Goal: Task Accomplishment & Management: Manage account settings

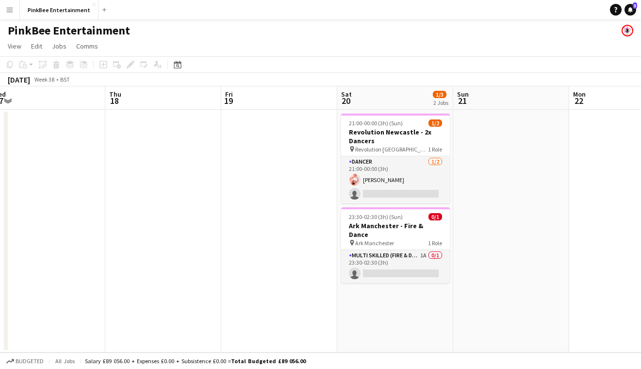
scroll to position [0, 360]
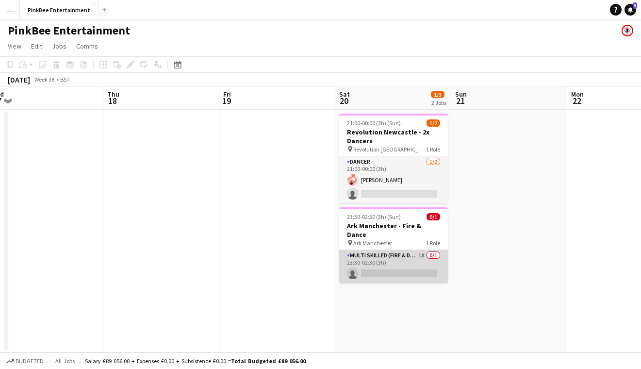
click at [404, 250] on app-card-role "Multi Skilled (Fire & Dance) 1A 0/1 23:30-02:30 (3h) single-neutral-actions" at bounding box center [393, 266] width 109 height 33
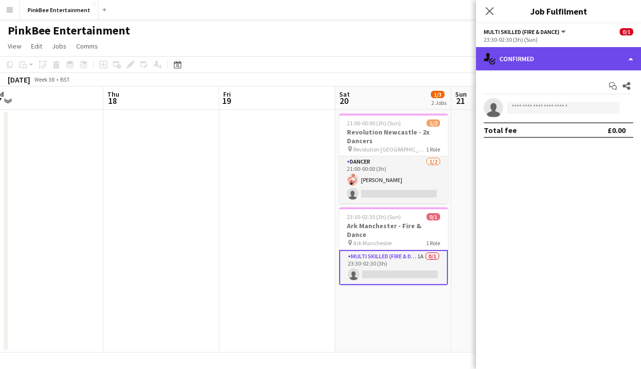
click at [536, 58] on div "single-neutral-actions-check-2 Confirmed" at bounding box center [558, 58] width 165 height 23
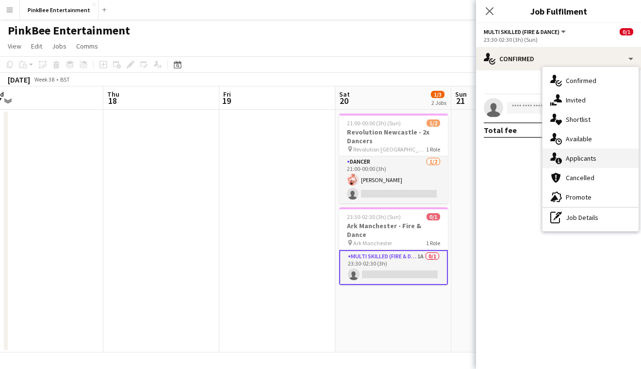
click at [584, 159] on span "Applicants" at bounding box center [580, 158] width 31 height 9
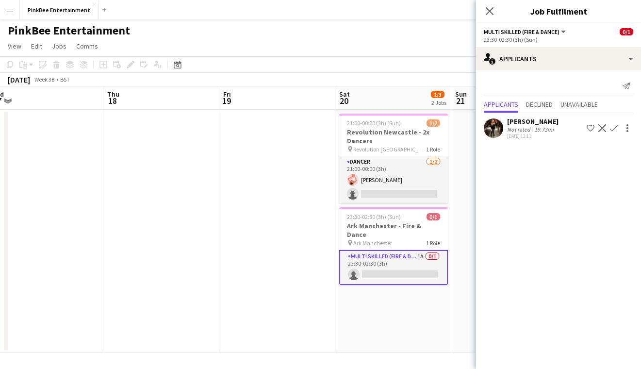
click at [613, 127] on app-icon "Confirm" at bounding box center [614, 128] width 8 height 8
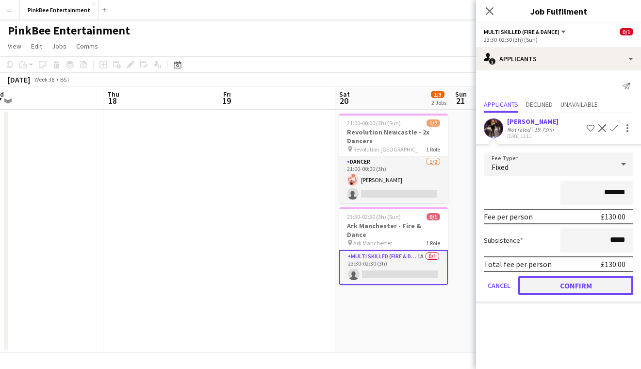
click at [575, 285] on button "Confirm" at bounding box center [575, 284] width 115 height 19
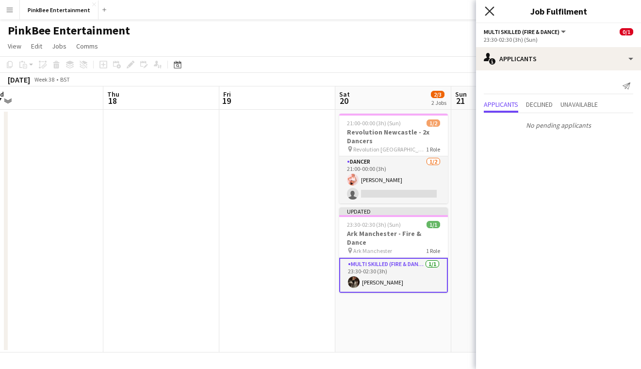
click at [489, 9] on icon "Close pop-in" at bounding box center [489, 10] width 9 height 9
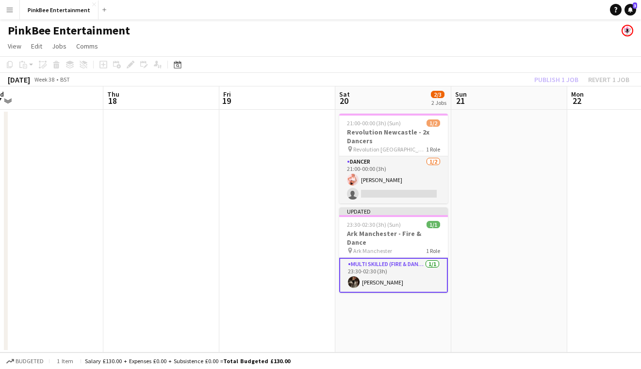
click at [562, 78] on div "Publish 1 job Revert 1 job" at bounding box center [581, 79] width 118 height 13
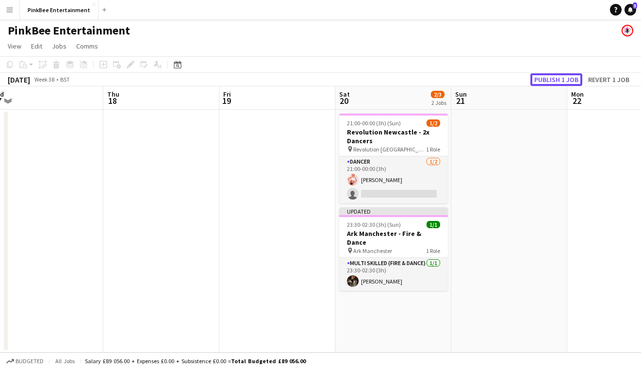
click at [562, 78] on button "Publish 1 job" at bounding box center [556, 79] width 52 height 13
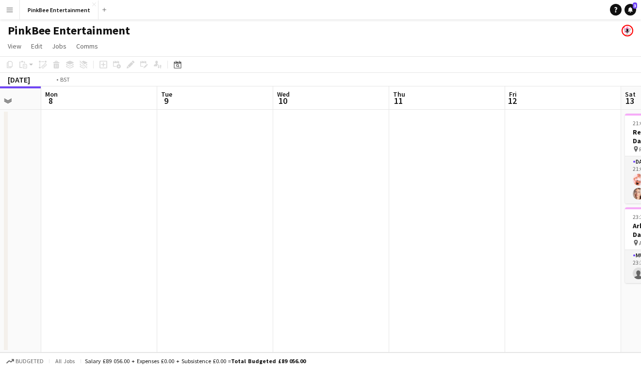
scroll to position [0, 365]
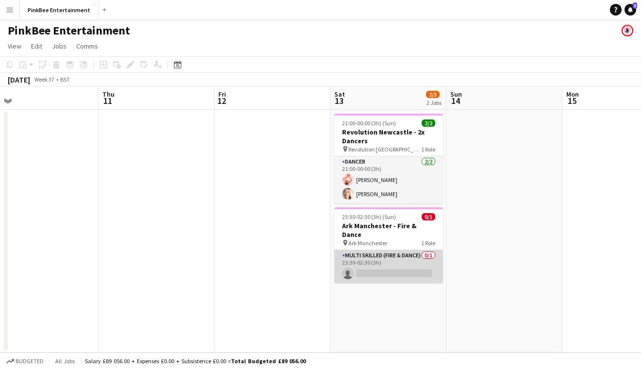
click at [387, 250] on app-card-role "Multi Skilled (Fire & Dance) 0/1 23:30-02:30 (3h) single-neutral-actions" at bounding box center [388, 266] width 109 height 33
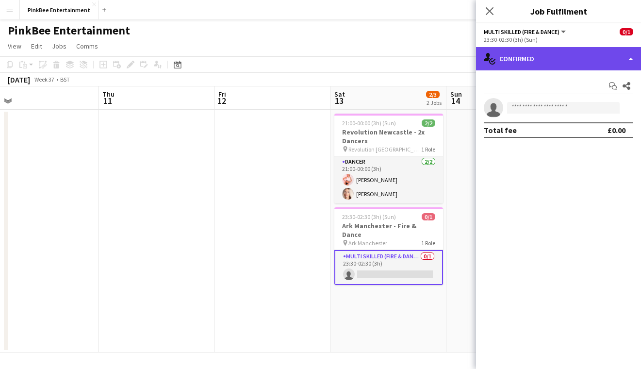
click at [582, 58] on div "single-neutral-actions-check-2 Confirmed" at bounding box center [558, 58] width 165 height 23
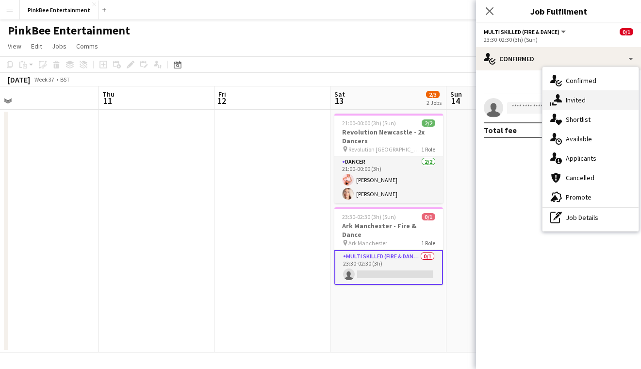
click at [589, 98] on div "single-neutral-actions-share-1 Invited" at bounding box center [590, 99] width 96 height 19
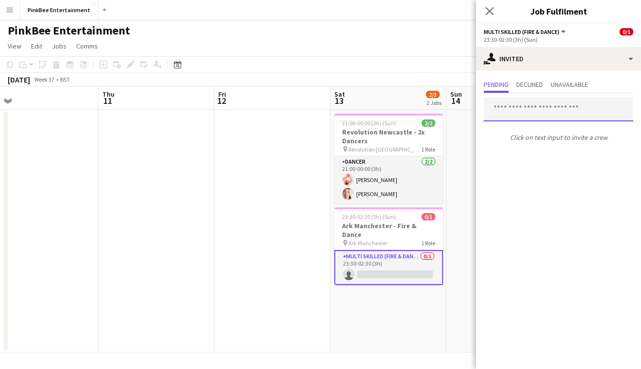
click at [538, 110] on input "text" at bounding box center [558, 109] width 149 height 24
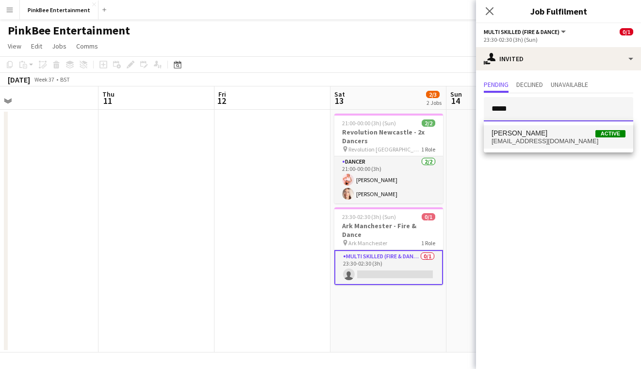
type input "*****"
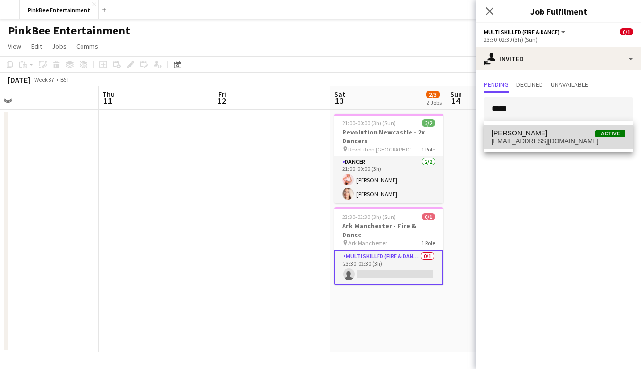
click at [536, 139] on span "[EMAIL_ADDRESS][DOMAIN_NAME]" at bounding box center [558, 141] width 134 height 8
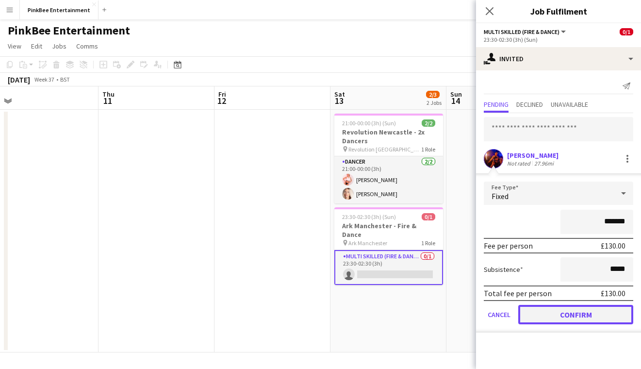
click at [580, 315] on button "Confirm" at bounding box center [575, 314] width 115 height 19
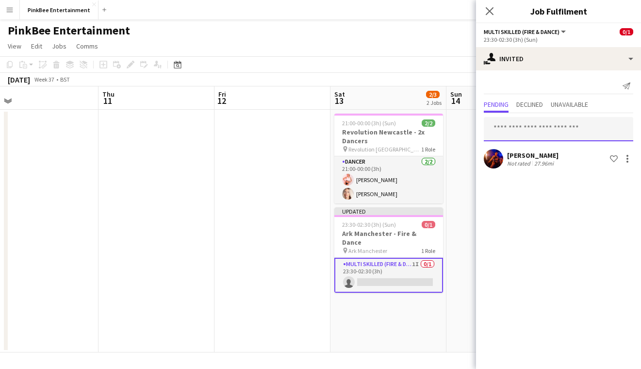
click at [537, 133] on input "text" at bounding box center [558, 129] width 149 height 24
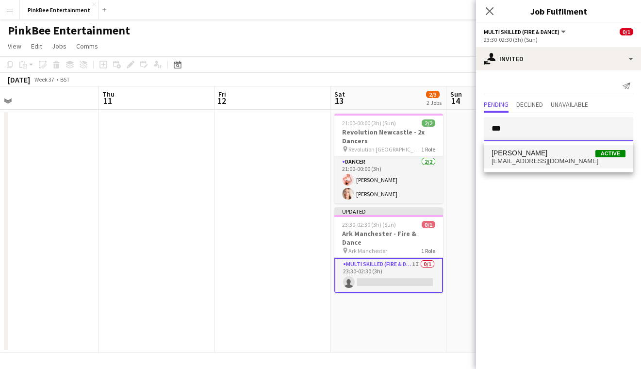
type input "***"
click at [547, 159] on span "[EMAIL_ADDRESS][DOMAIN_NAME]" at bounding box center [558, 161] width 134 height 8
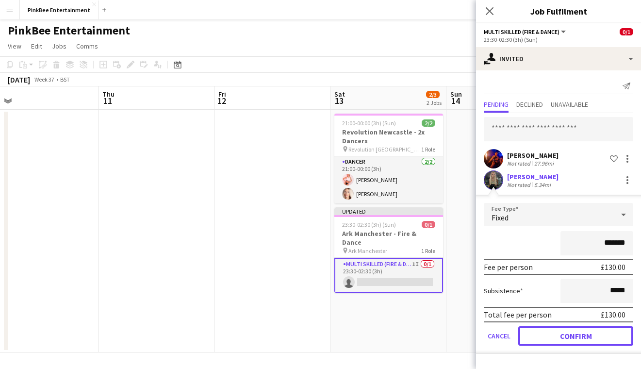
click at [557, 333] on button "Confirm" at bounding box center [575, 335] width 115 height 19
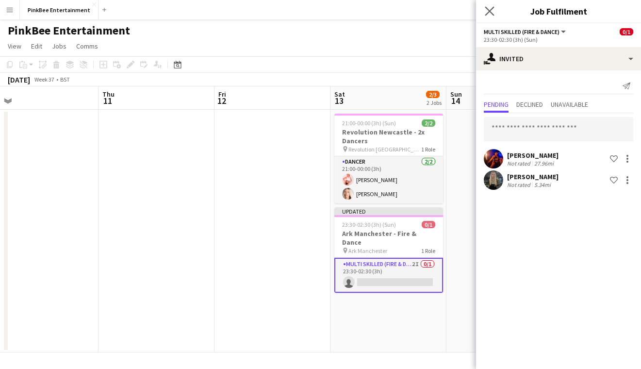
click at [483, 11] on app-icon "Close pop-in" at bounding box center [490, 11] width 14 height 14
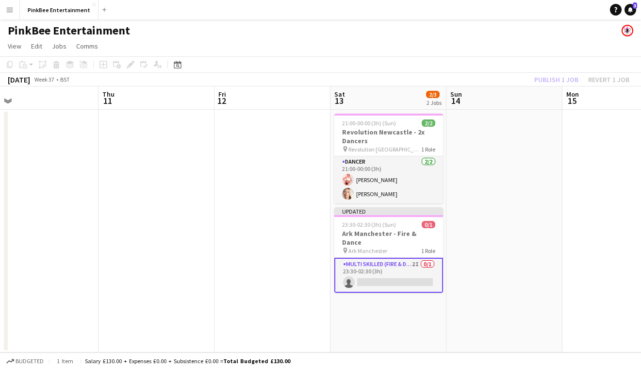
click at [564, 80] on div "Publish 1 job Revert 1 job" at bounding box center [581, 79] width 118 height 13
click at [564, 80] on button "Publish 1 job" at bounding box center [556, 79] width 52 height 13
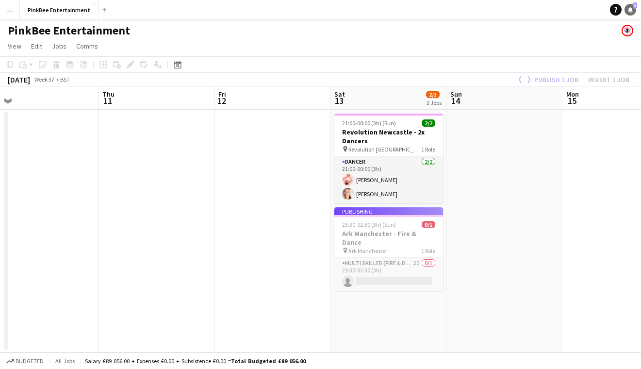
click at [631, 8] on icon at bounding box center [630, 9] width 5 height 5
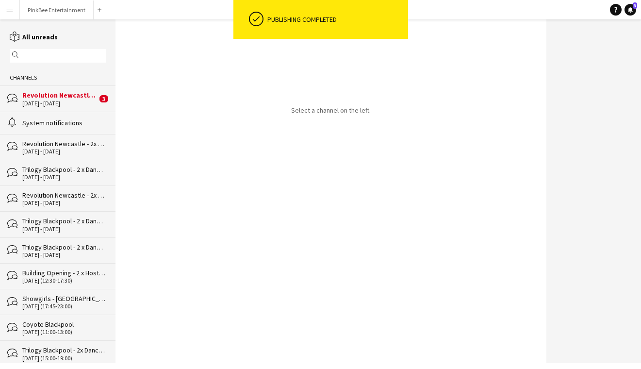
click at [92, 103] on div "[DATE] - [DATE]" at bounding box center [59, 103] width 75 height 7
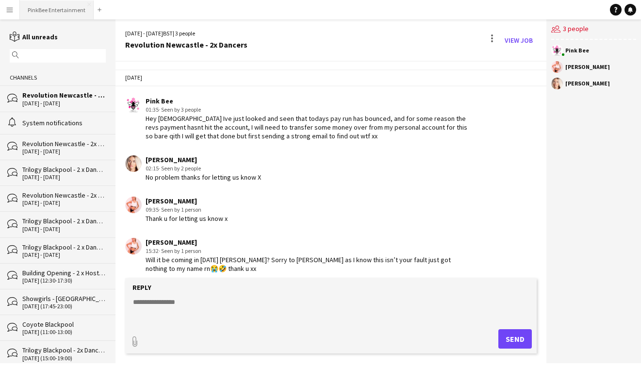
click at [61, 11] on button "PinkBee Entertainment Close" at bounding box center [57, 9] width 74 height 19
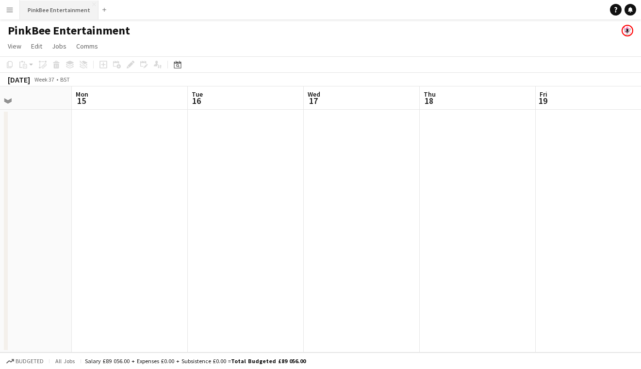
scroll to position [0, 275]
